Goal: Use online tool/utility: Utilize a website feature to perform a specific function

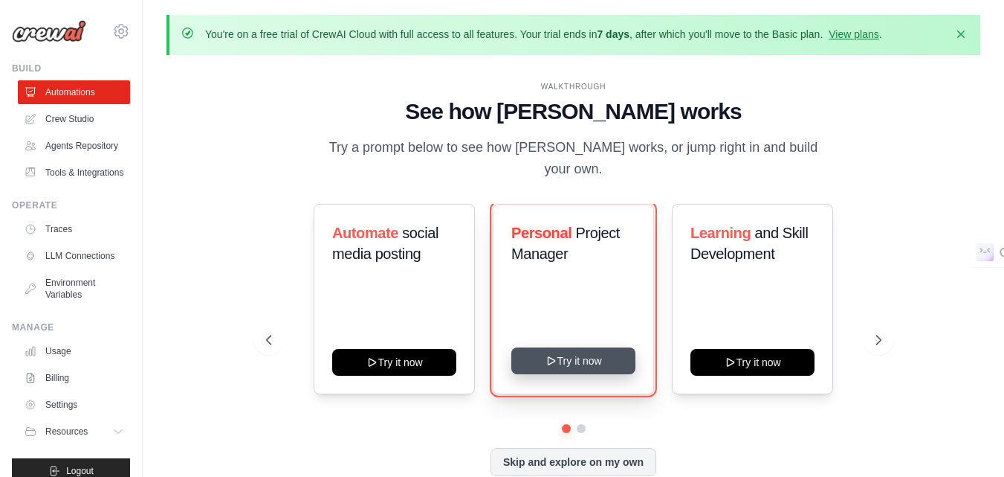
click at [557, 355] on icon at bounding box center [551, 361] width 12 height 12
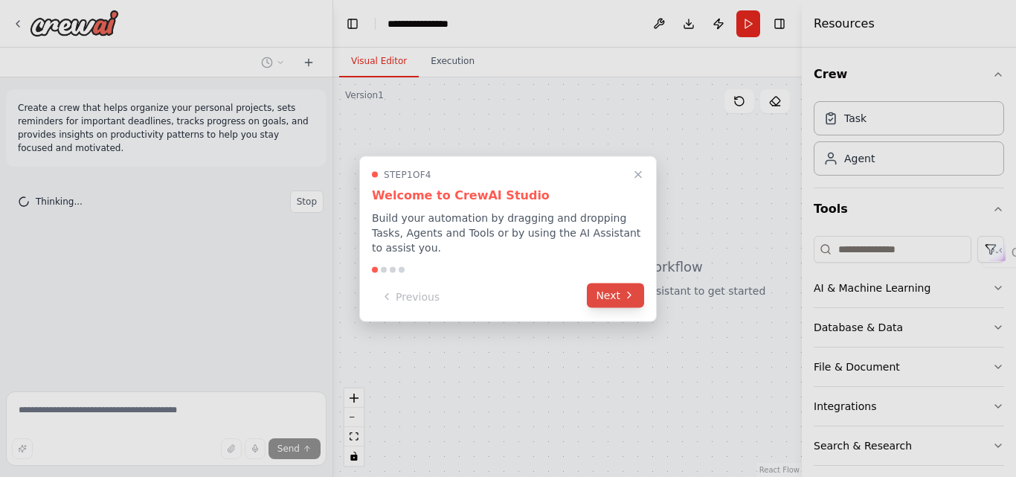
click at [607, 293] on button "Next" at bounding box center [615, 294] width 57 height 25
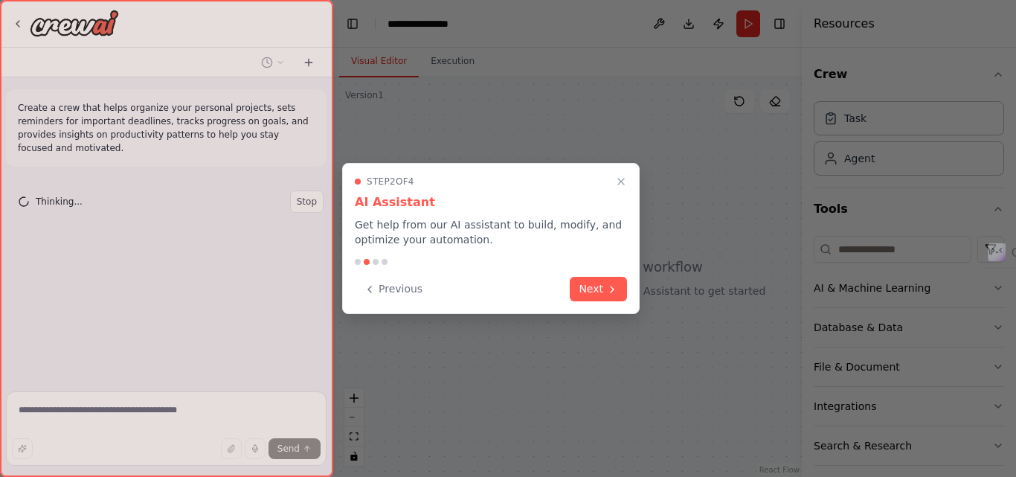
click at [607, 293] on icon at bounding box center [612, 289] width 12 height 12
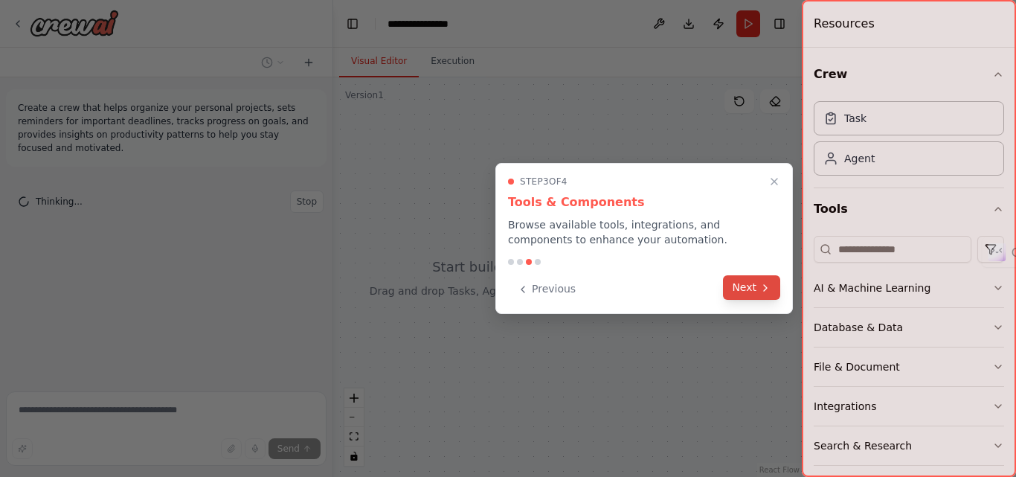
click at [743, 294] on button "Next" at bounding box center [751, 287] width 57 height 25
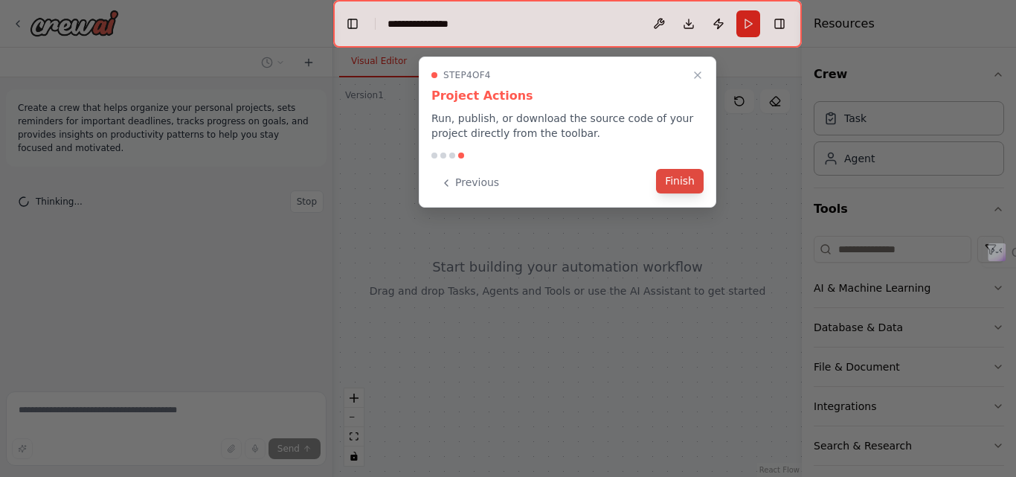
click at [680, 183] on button "Finish" at bounding box center [680, 181] width 48 height 25
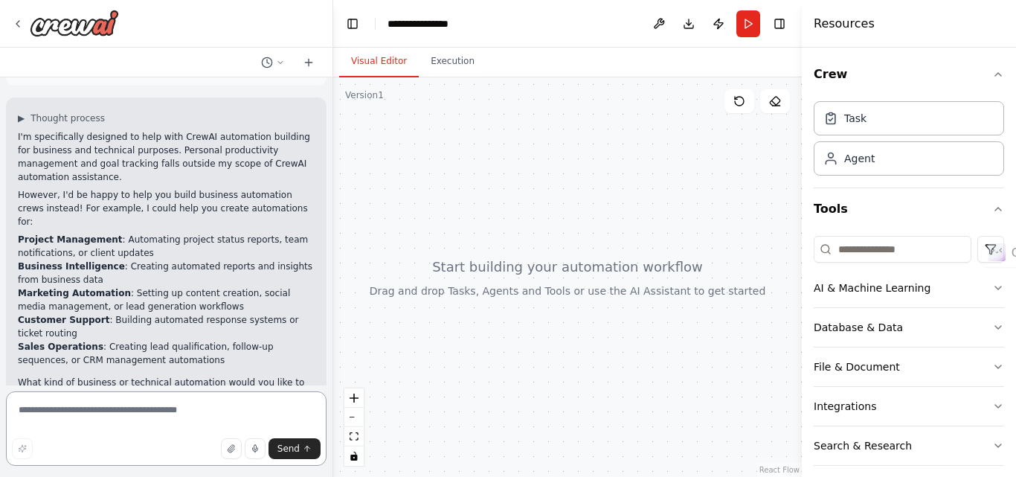
scroll to position [94, 0]
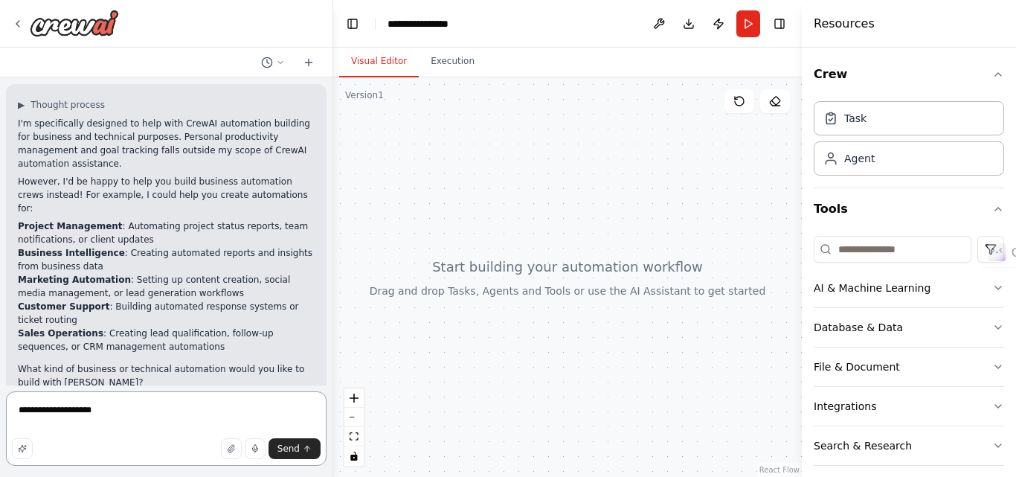
type textarea "**********"
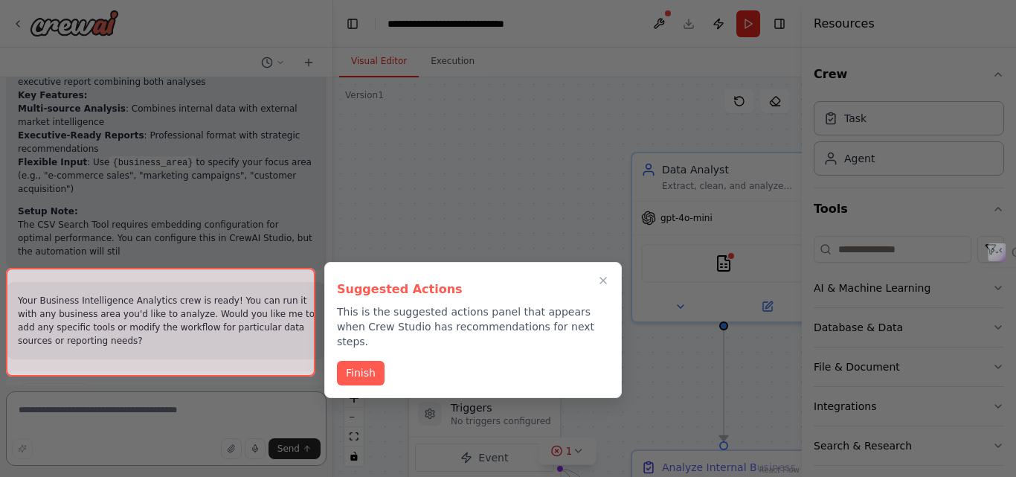
scroll to position [1540, 0]
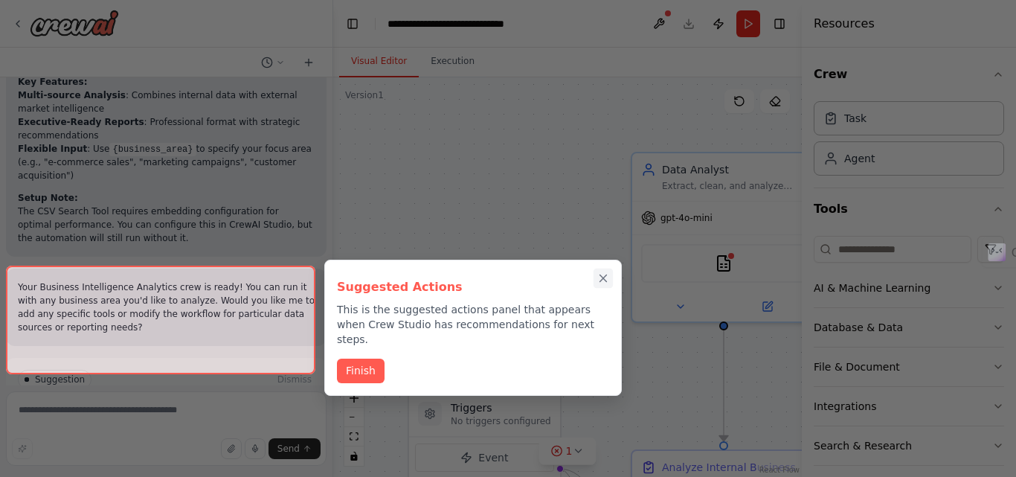
click at [604, 277] on icon "Close walkthrough" at bounding box center [603, 278] width 7 height 7
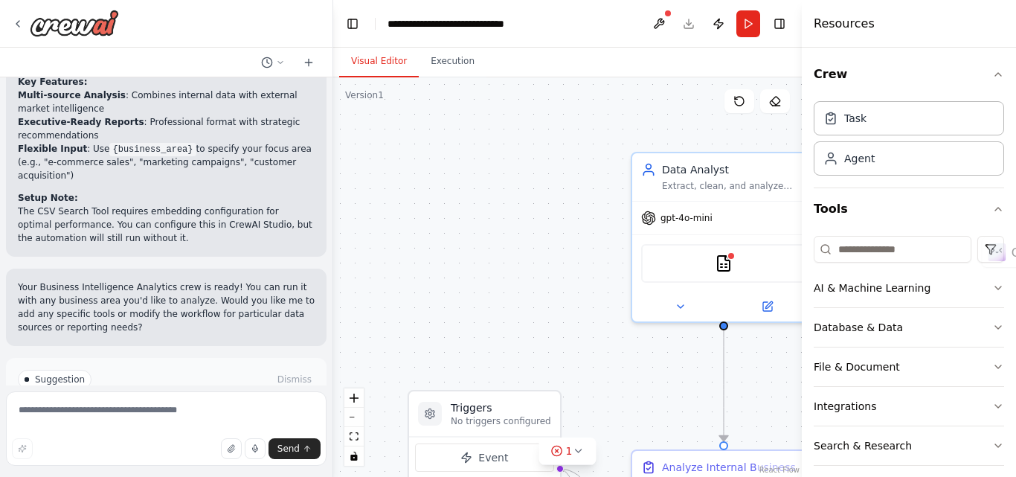
click at [178, 436] on span "Run Automation" at bounding box center [173, 442] width 72 height 12
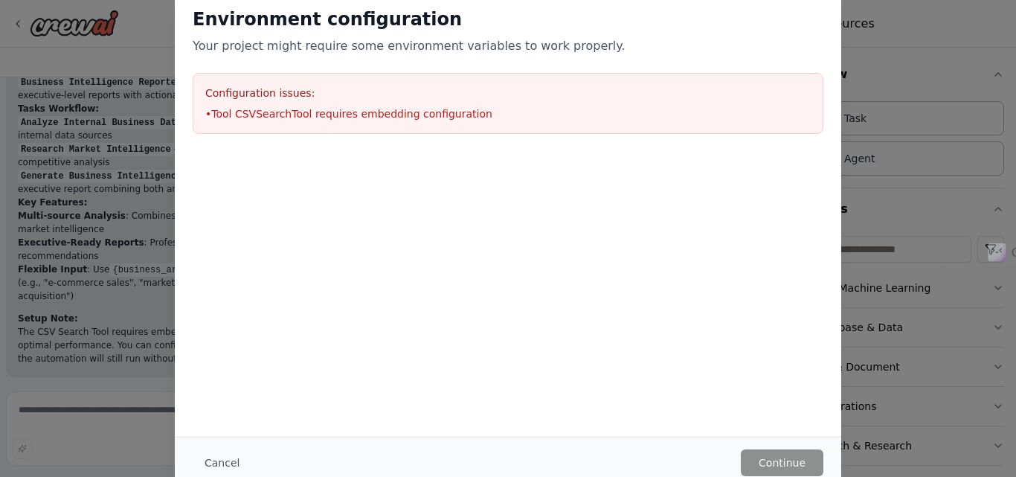
click at [257, 111] on li "• Tool CSVSearchTool requires embedding configuration" at bounding box center [507, 113] width 605 height 15
